Goal: Task Accomplishment & Management: Use online tool/utility

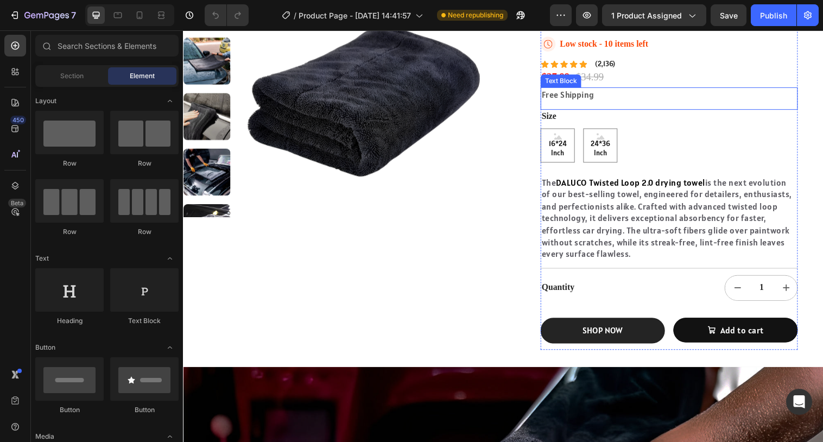
scroll to position [263, 0]
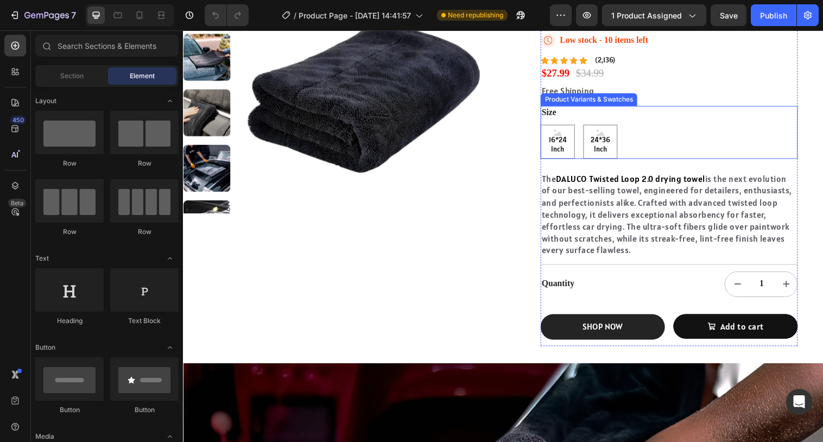
click at [664, 148] on div "16*24 Inch 16*24 Inch 16*24 Inch 24*36 Inch 24*36 Inch 24*36 Inch" at bounding box center [678, 144] width 262 height 35
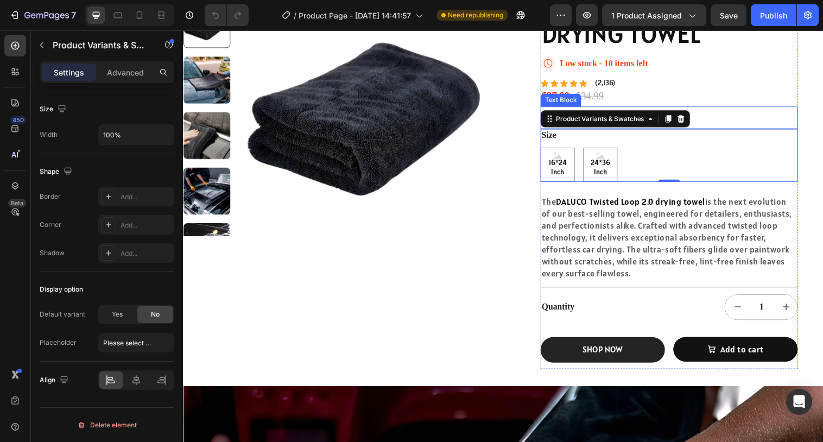
scroll to position [227, 0]
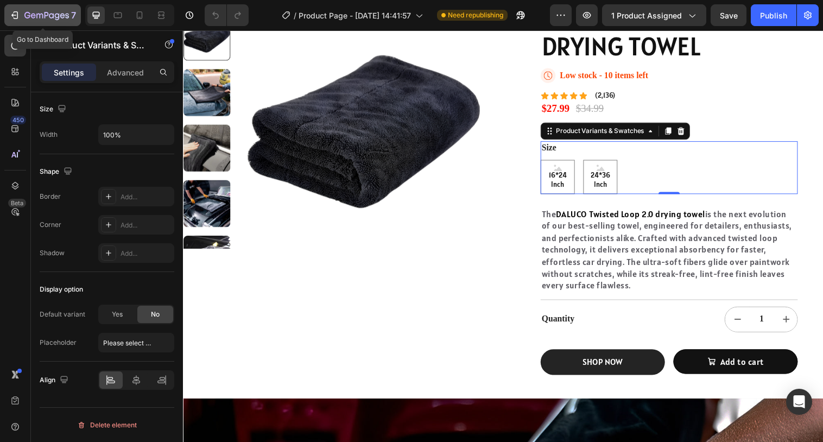
click at [60, 12] on icon "button" at bounding box center [46, 15] width 45 height 9
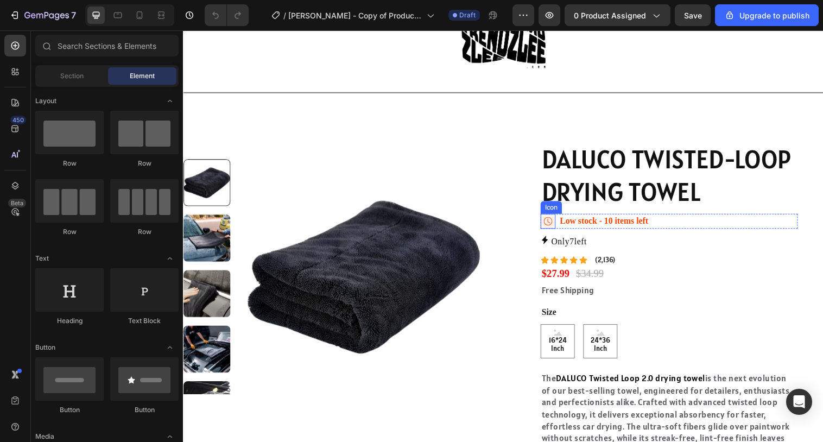
scroll to position [85, 0]
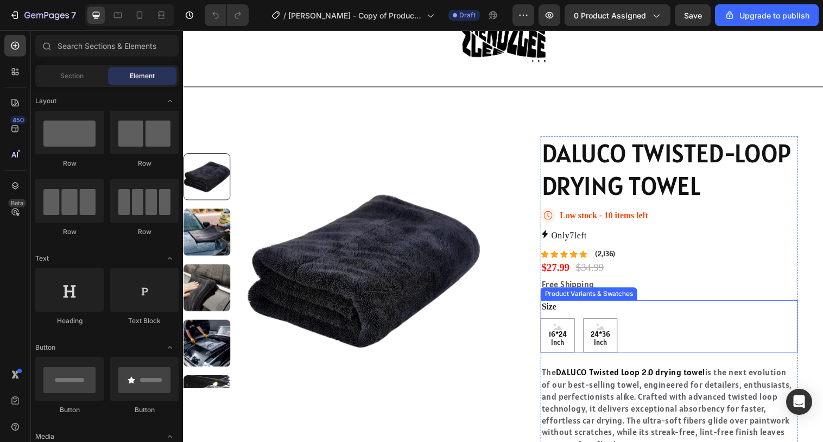
click at [638, 343] on div "16*24 Inch 16*24 Inch 16*24 Inch 24*36 Inch 24*36 Inch 24*36 Inch" at bounding box center [678, 341] width 262 height 35
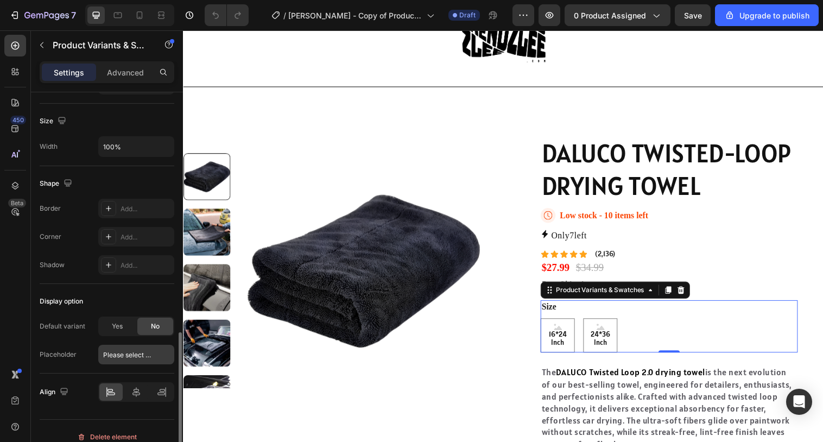
scroll to position [686, 0]
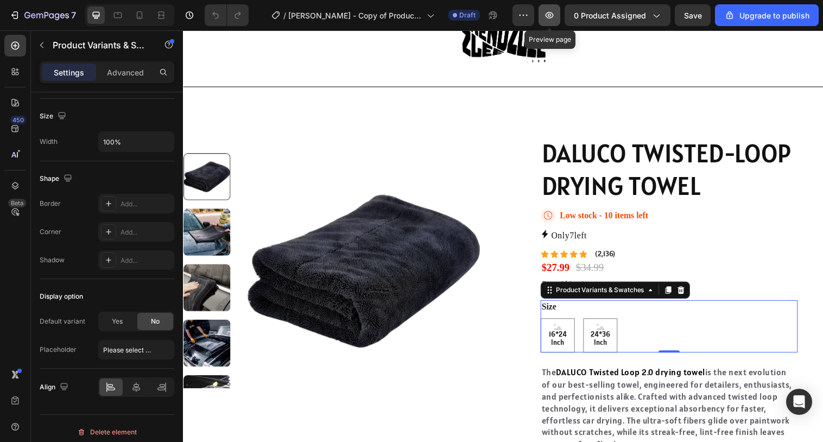
click at [551, 16] on icon "button" at bounding box center [549, 15] width 11 height 11
click at [120, 319] on span "Yes" at bounding box center [117, 322] width 11 height 10
radio input "true"
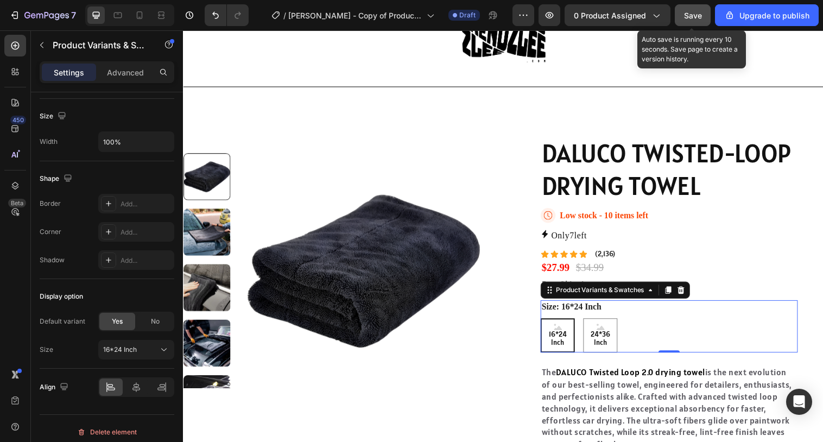
click at [700, 23] on button "Save" at bounding box center [693, 15] width 36 height 22
click at [690, 18] on span "Save" at bounding box center [693, 15] width 18 height 9
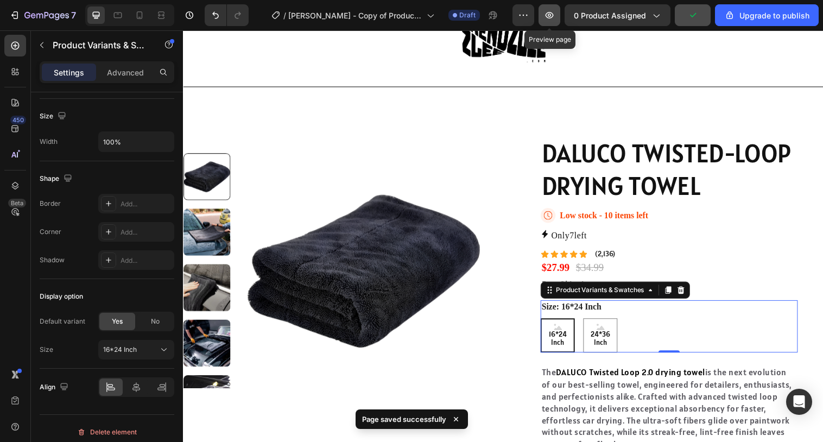
click at [558, 15] on button "button" at bounding box center [550, 15] width 22 height 22
